Goal: Information Seeking & Learning: Learn about a topic

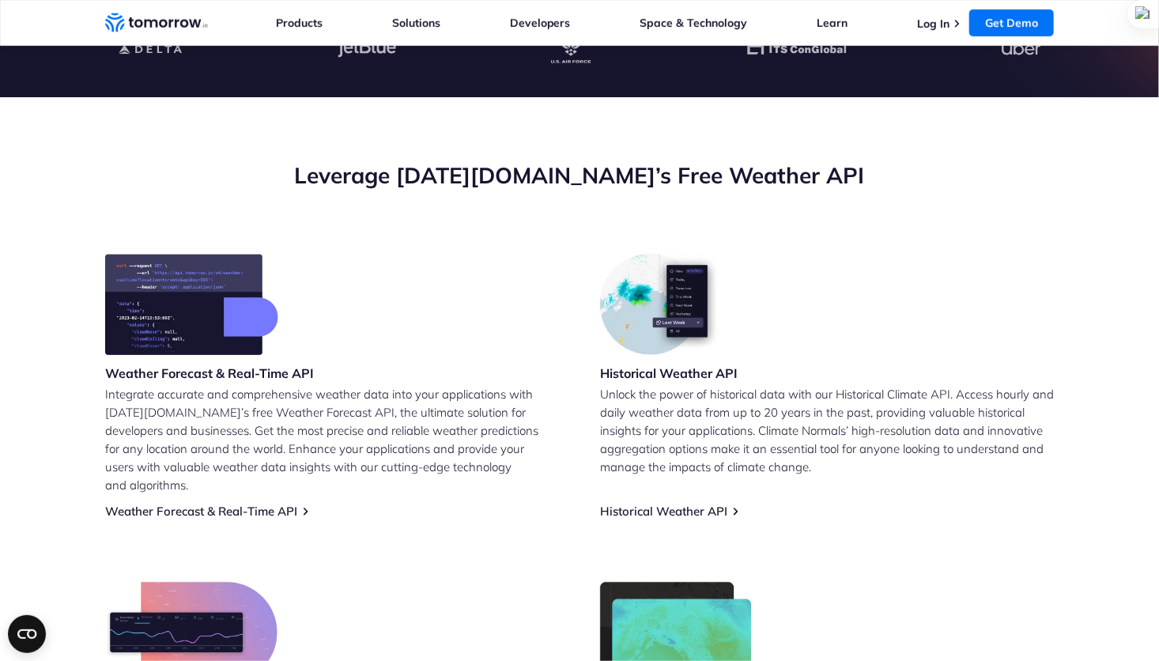
scroll to position [158, 0]
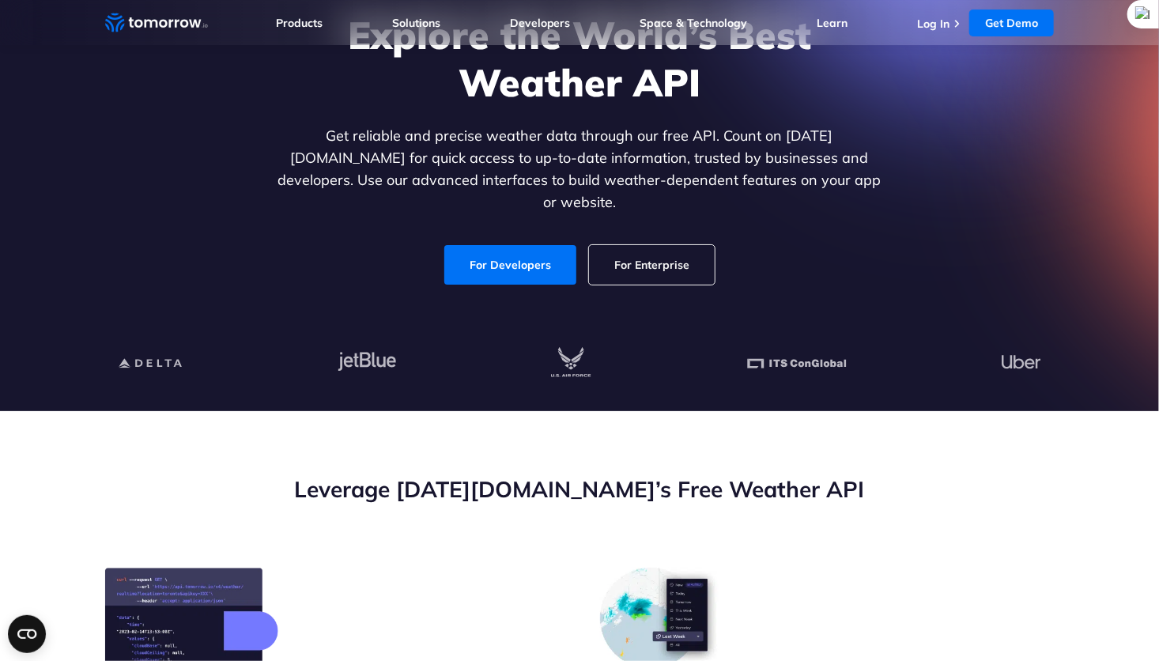
click at [654, 251] on link "For Enterprise" at bounding box center [652, 265] width 126 height 40
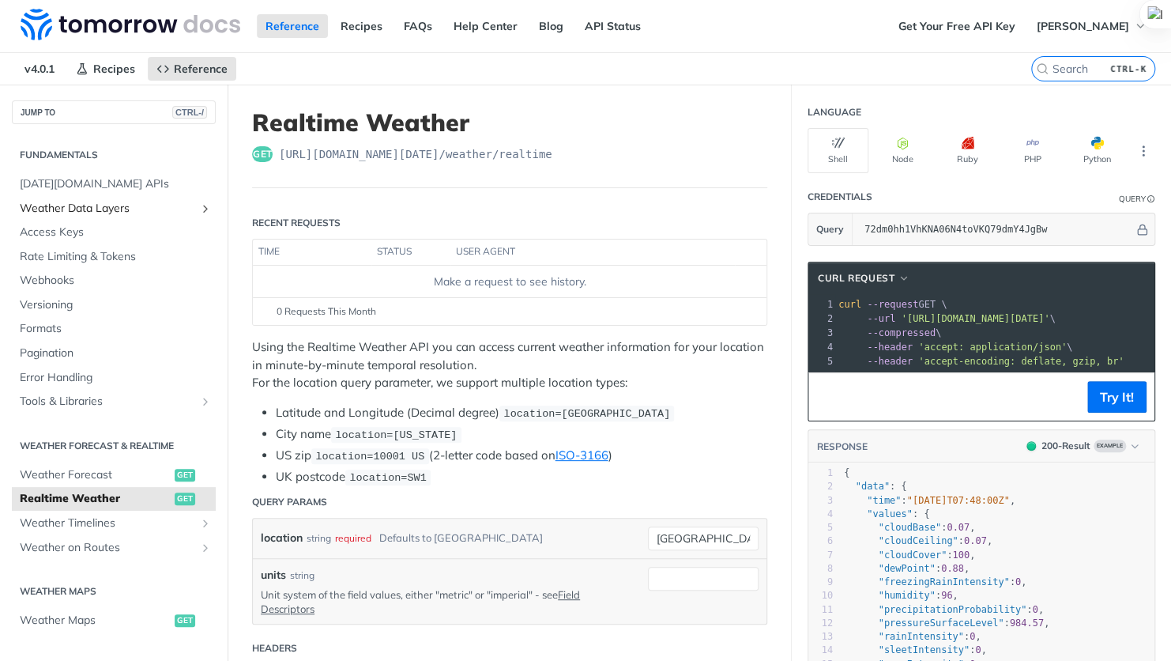
click at [143, 211] on span "Weather Data Layers" at bounding box center [107, 209] width 175 height 16
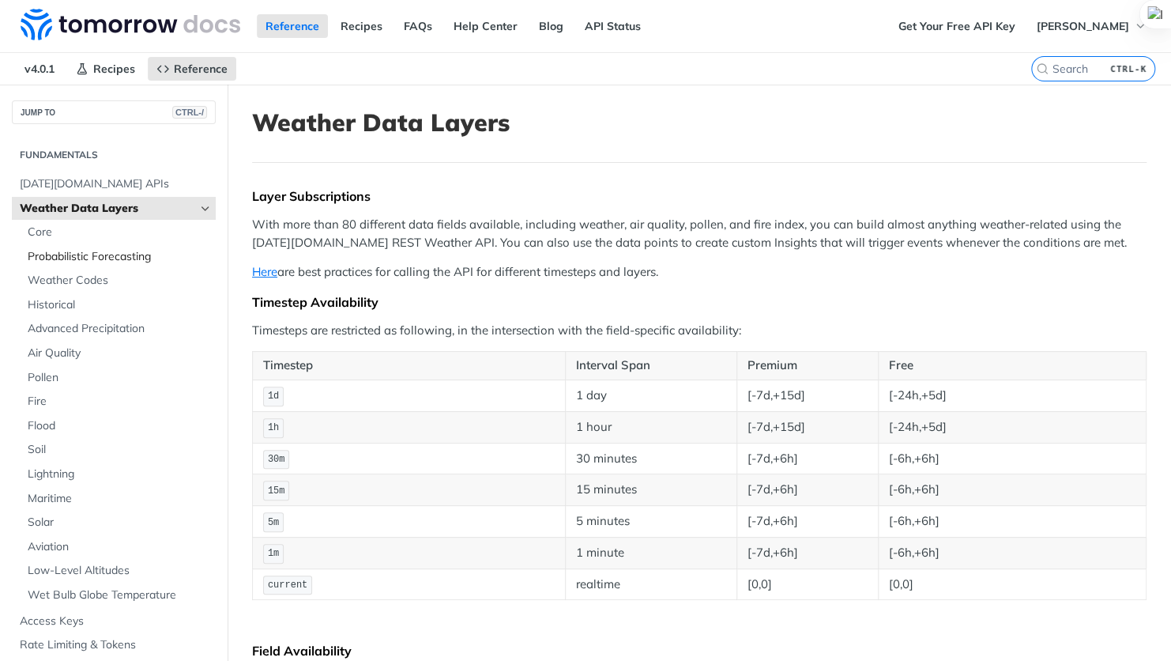
click at [127, 254] on span "Probabilistic Forecasting" at bounding box center [120, 257] width 184 height 16
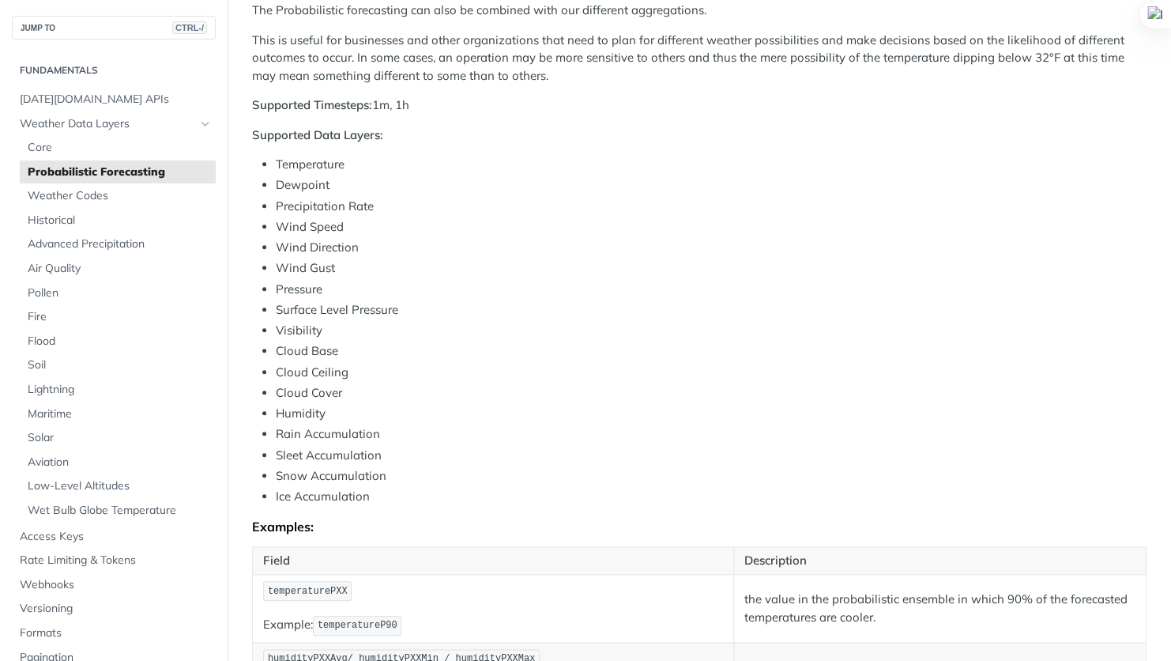
scroll to position [632, 0]
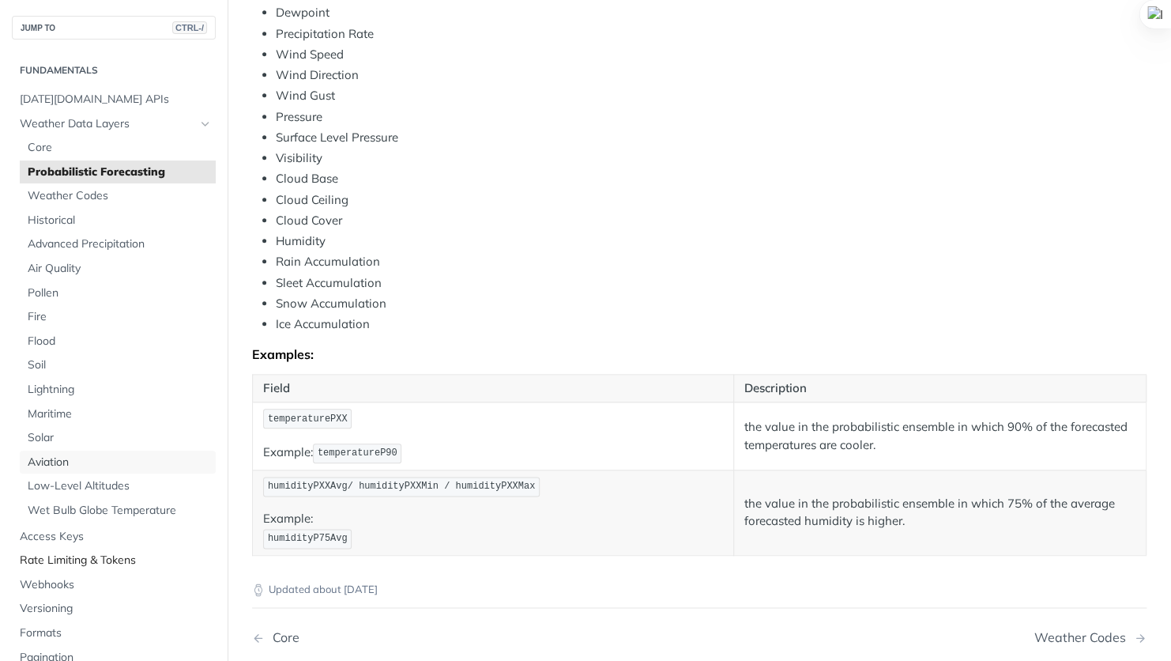
click at [79, 469] on span "Aviation" at bounding box center [120, 462] width 184 height 16
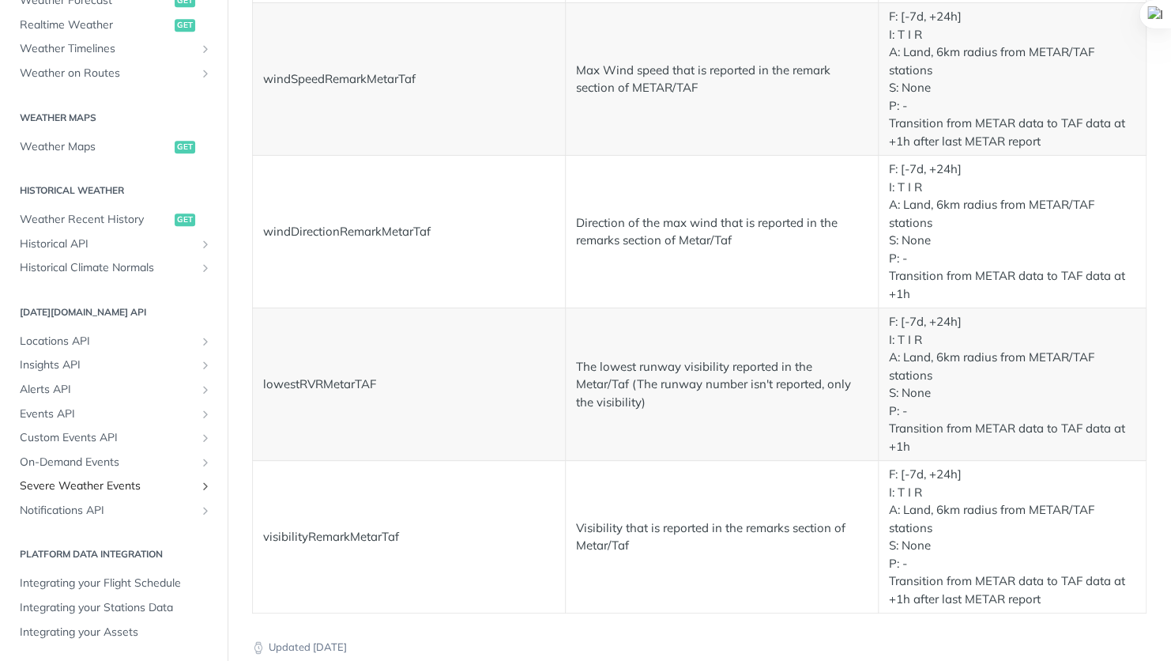
scroll to position [2924, 0]
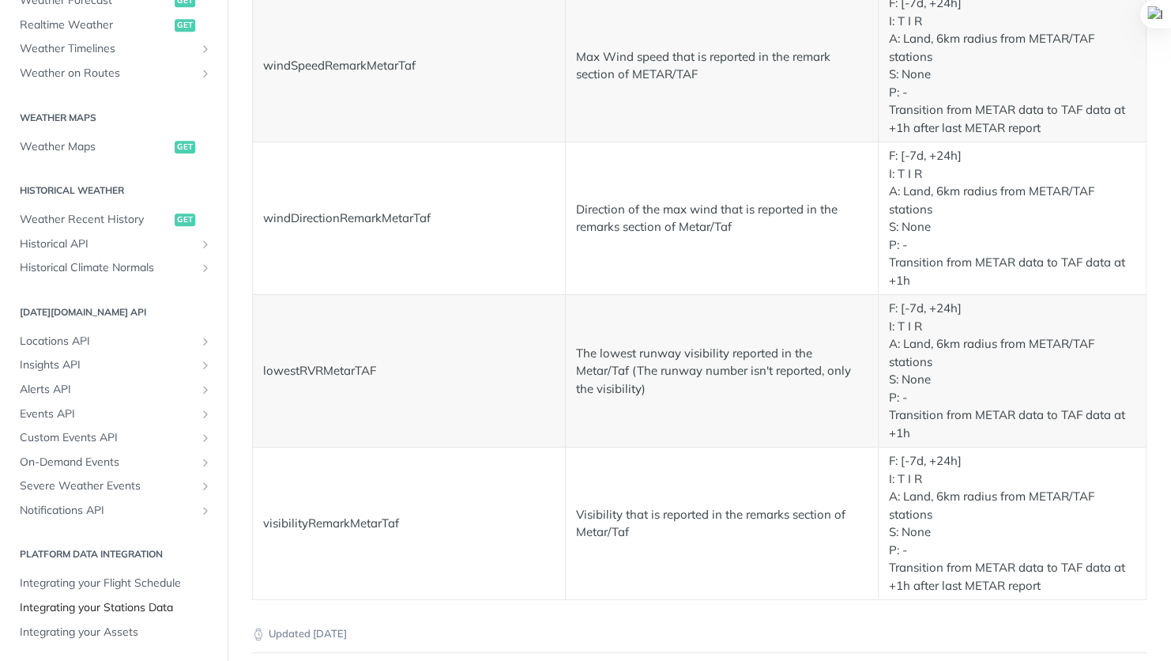
click at [141, 605] on span "Integrating your Stations Data" at bounding box center [116, 608] width 192 height 16
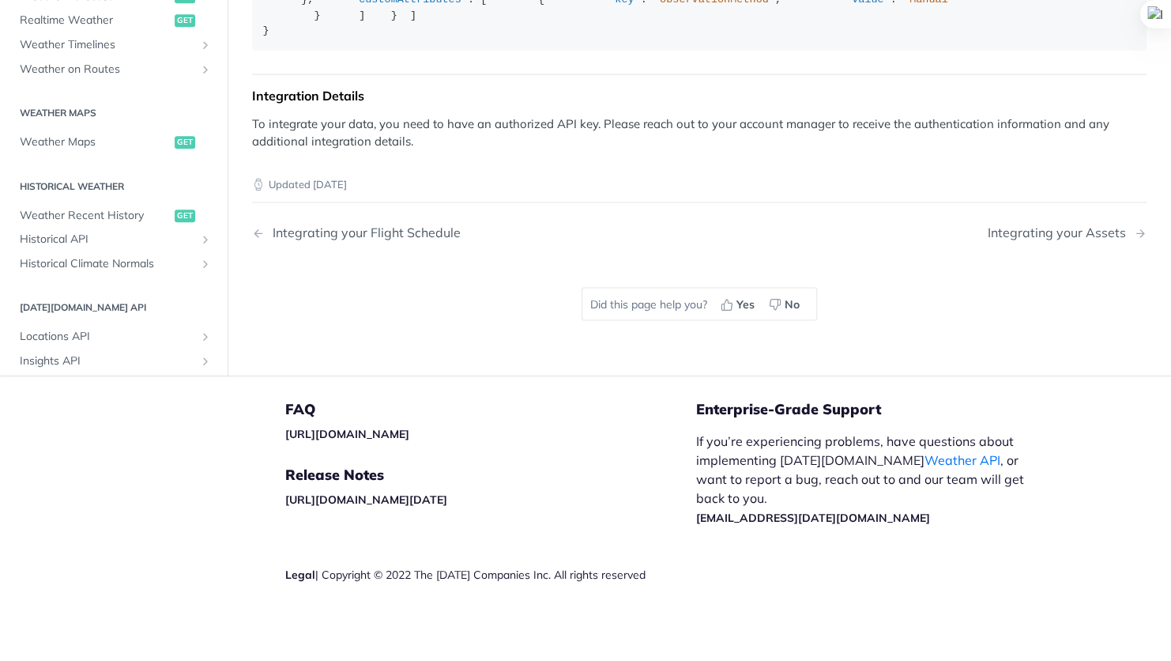
scroll to position [73, 0]
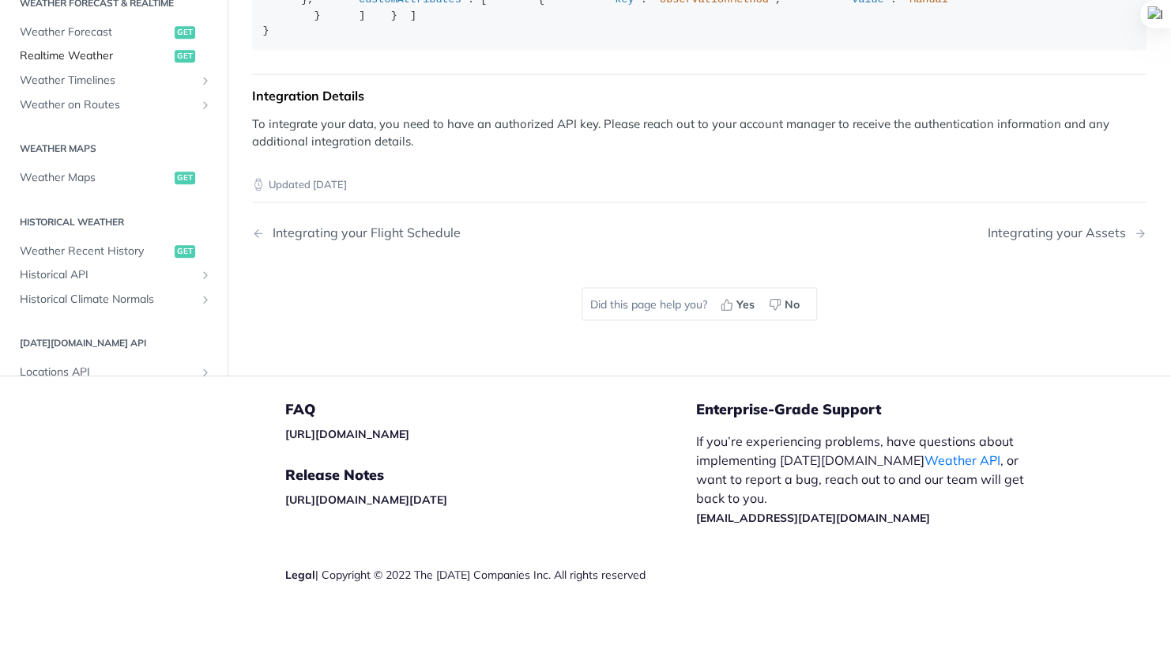
click at [84, 65] on span "Realtime Weather" at bounding box center [95, 57] width 151 height 16
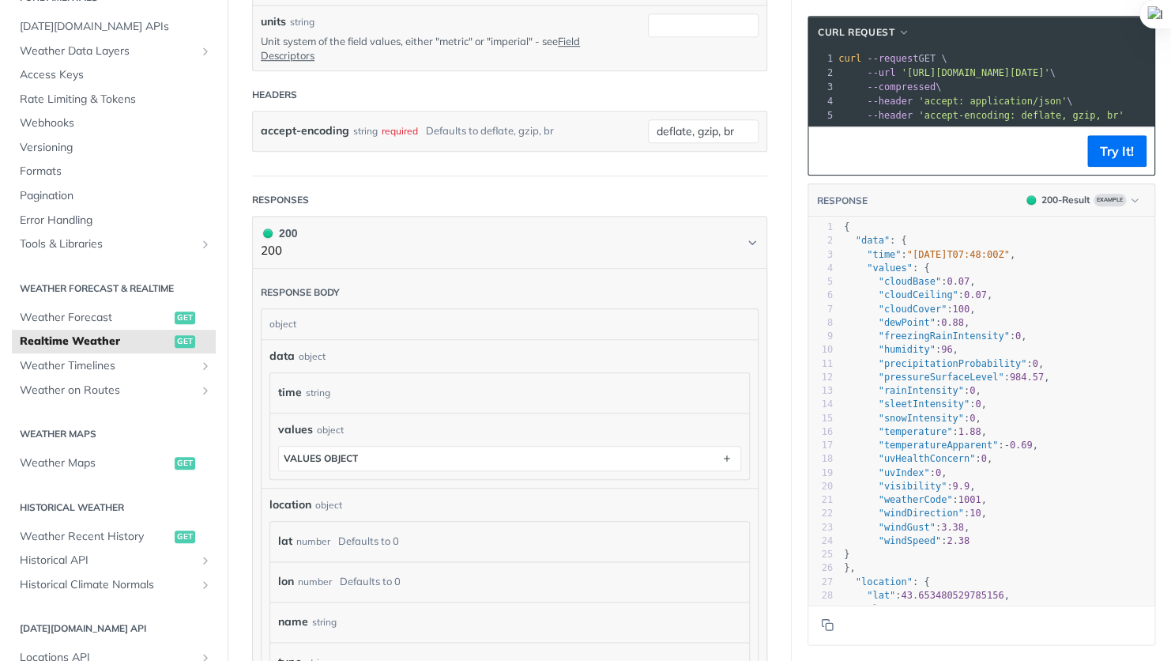
scroll to position [948, 0]
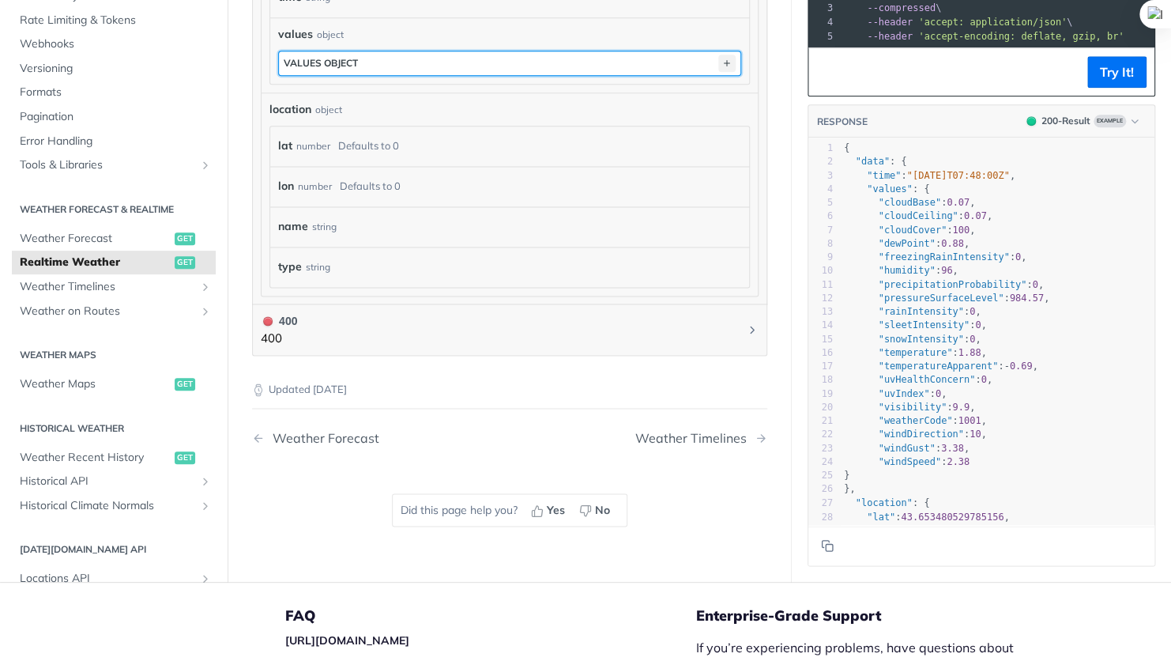
click at [718, 55] on icon "button" at bounding box center [726, 63] width 17 height 17
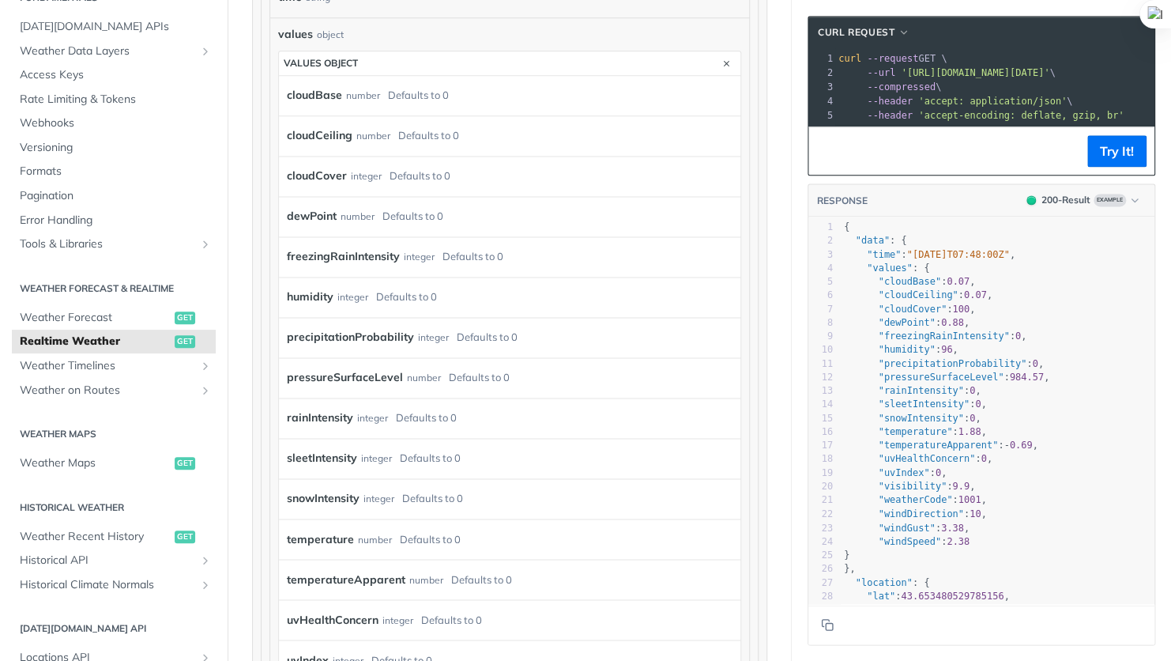
click at [570, 136] on div "cloudCeiling number Defaults to 0" at bounding box center [498, 136] width 422 height 24
click at [389, 132] on div "cloudCeiling number Defaults to 0" at bounding box center [498, 136] width 422 height 24
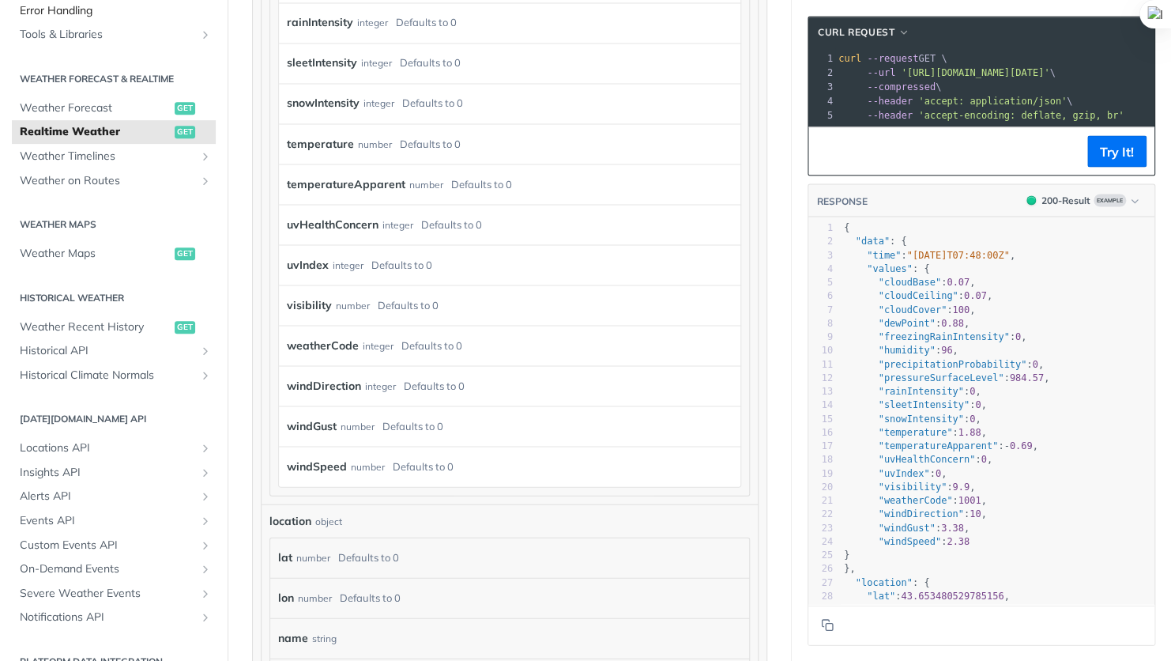
scroll to position [316, 0]
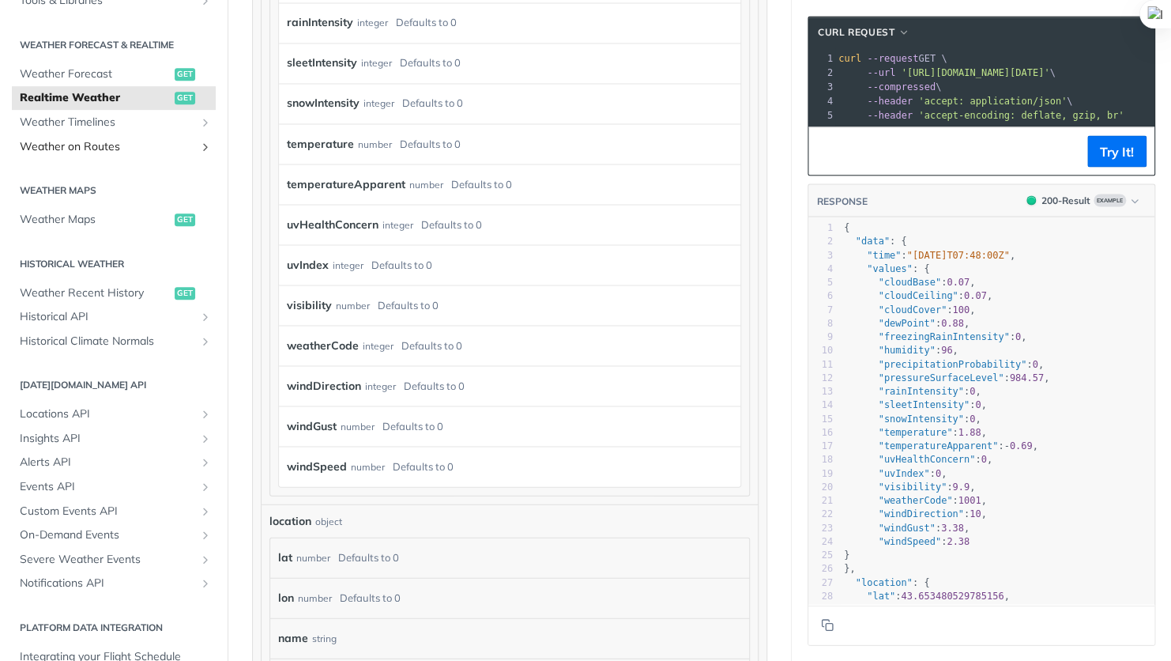
click at [202, 143] on link "Weather on Routes" at bounding box center [114, 147] width 204 height 24
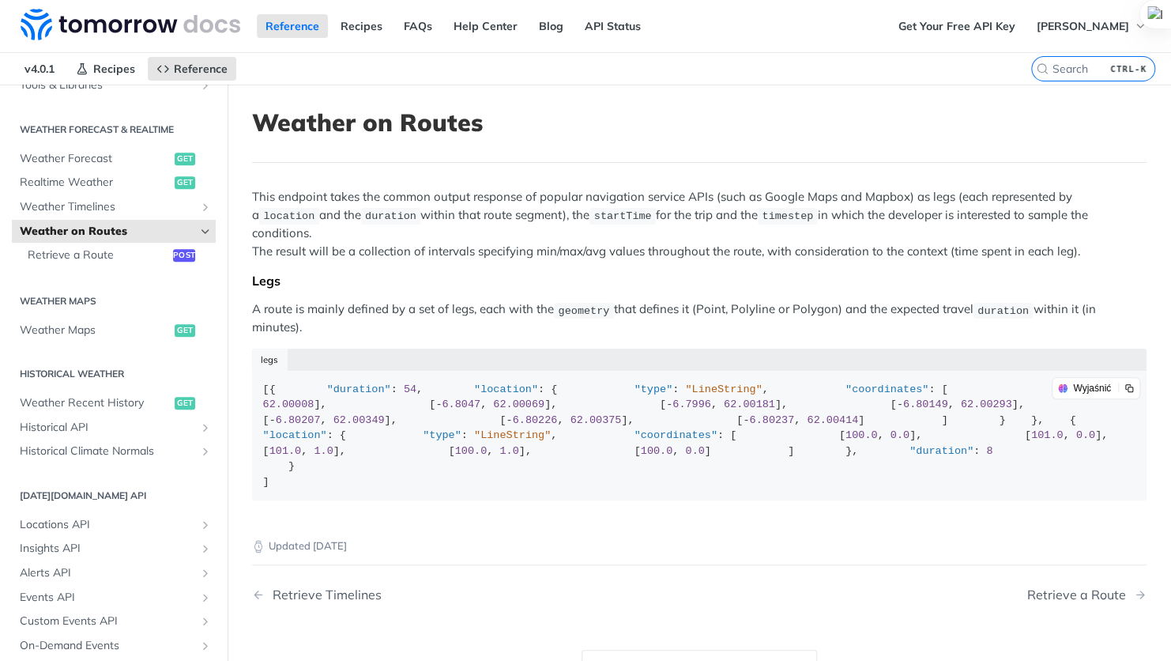
click at [202, 143] on section "Weather Forecast & realtime Weather Forecast get Realtime Weather get Weather T…" at bounding box center [114, 193] width 204 height 156
click at [1132, 16] on button "Maciej Wrona" at bounding box center [1091, 26] width 127 height 24
click at [605, 22] on link "API Status" at bounding box center [612, 26] width 73 height 24
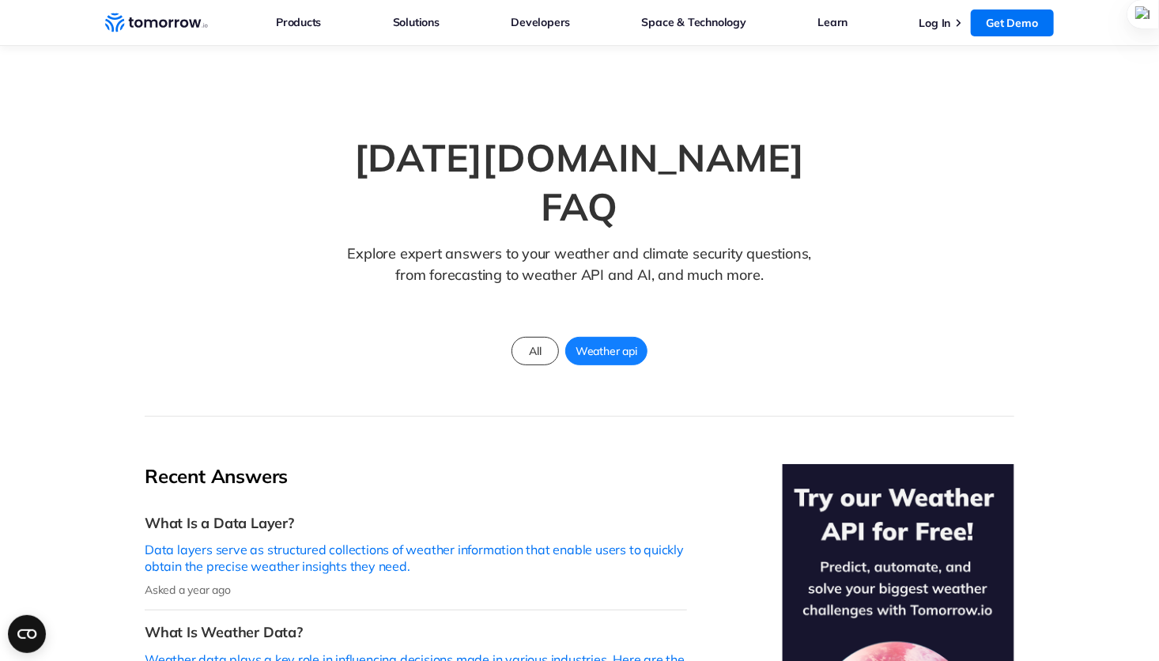
click at [210, 252] on div "[DATE][DOMAIN_NAME] FAQ Explore expert answers to your weather and climate secu…" at bounding box center [579, 271] width 869 height 292
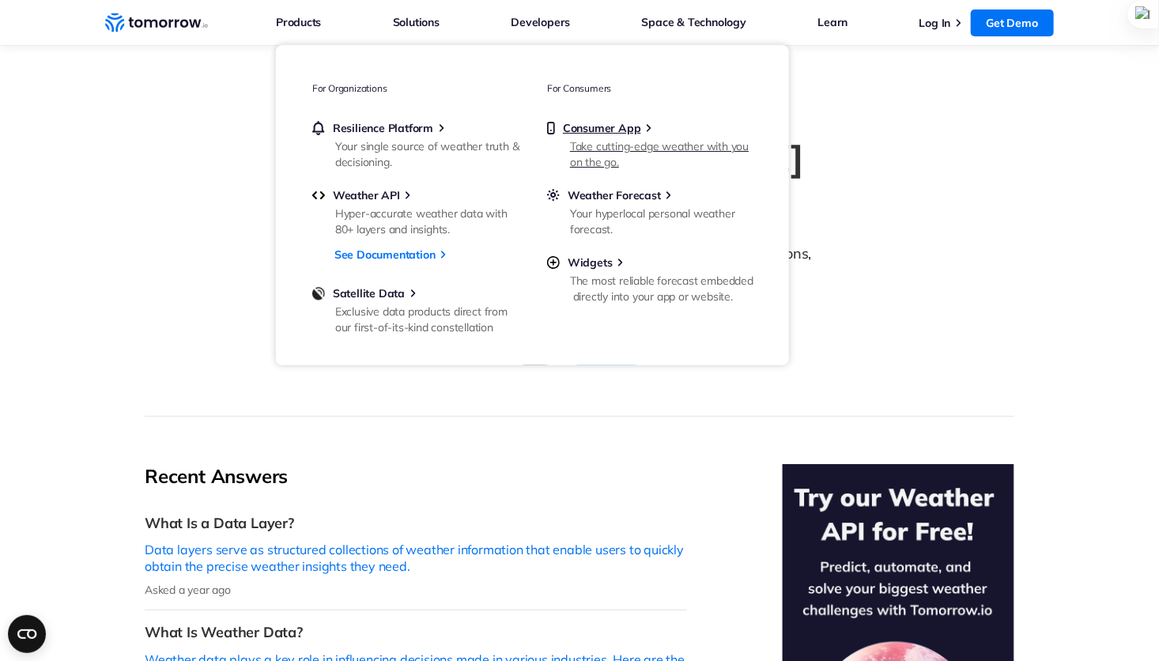
click at [612, 145] on div "Take cutting-edge weather with you on the go." at bounding box center [662, 154] width 184 height 32
